Goal: Check status: Check status

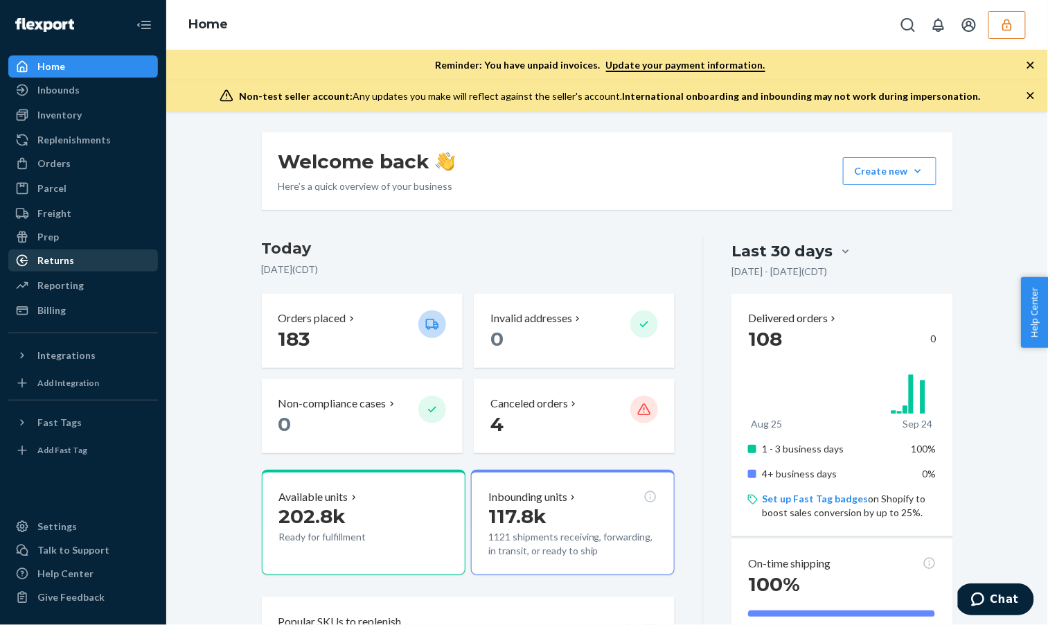
click at [58, 256] on div "Returns" at bounding box center [55, 261] width 37 height 14
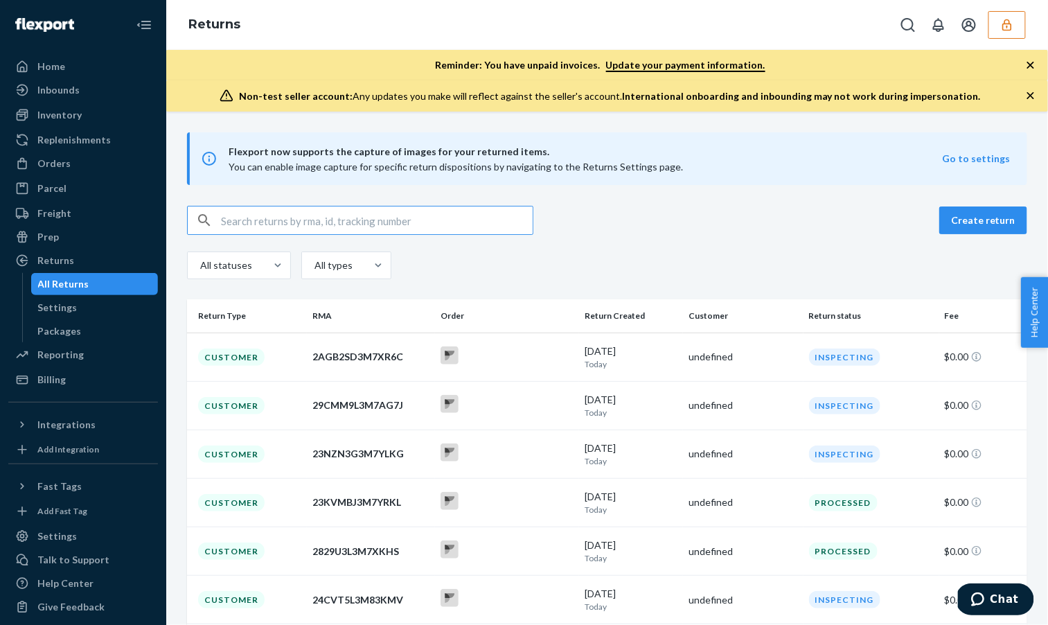
click at [1012, 37] on button "button" at bounding box center [1007, 25] width 37 height 28
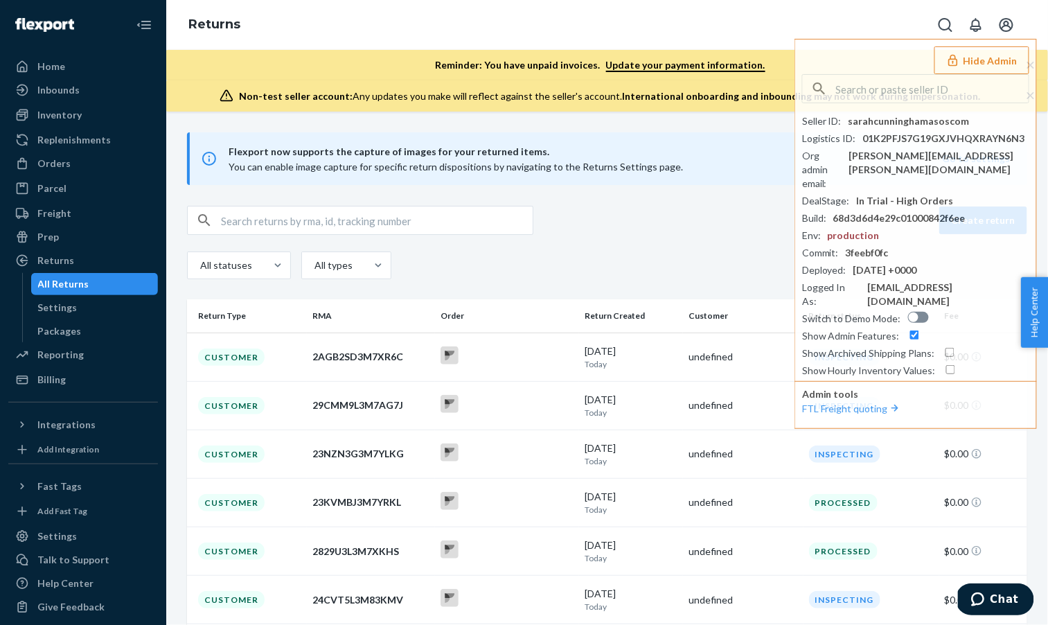
click at [598, 304] on th "Return Created" at bounding box center [631, 315] width 104 height 33
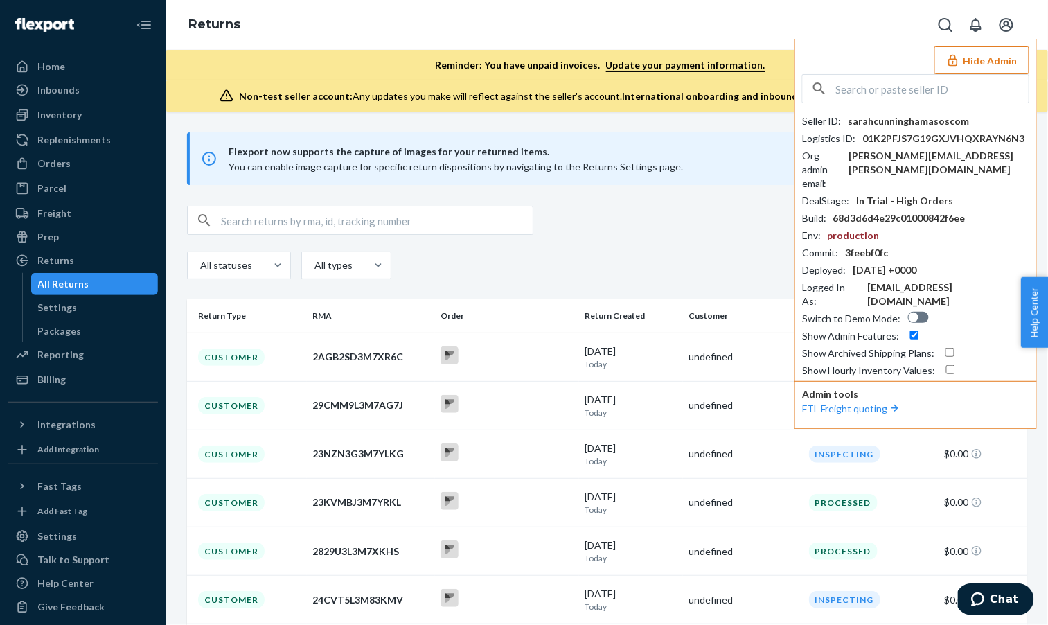
click at [968, 62] on button "Hide Admin" at bounding box center [982, 60] width 95 height 28
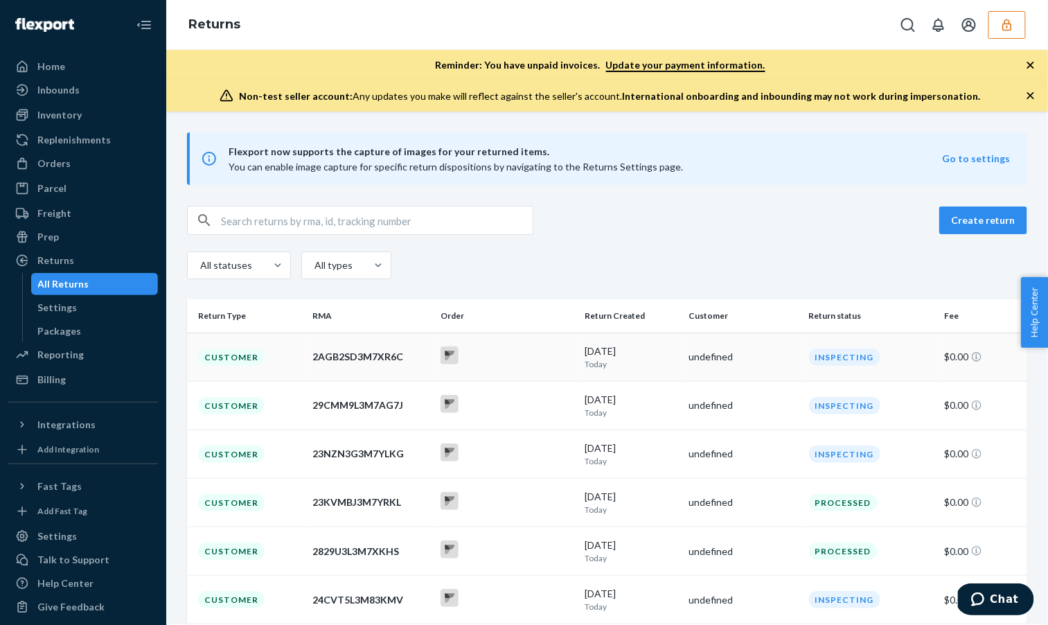
click at [371, 333] on td "2AGB2SD3M7XR6C" at bounding box center [371, 357] width 128 height 49
